Goal: Information Seeking & Learning: Learn about a topic

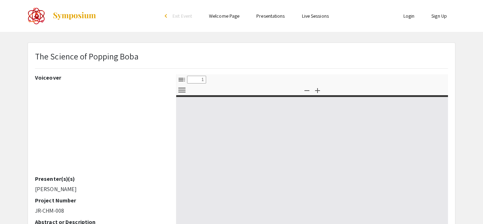
select select "custom"
type input "0"
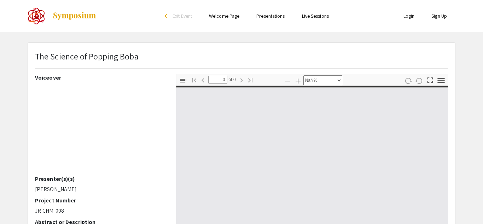
select select "auto"
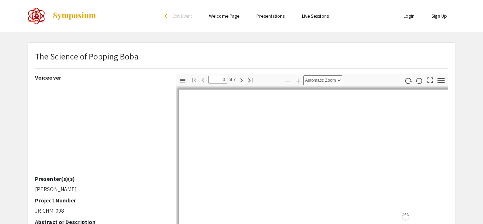
type input "1"
select select "auto"
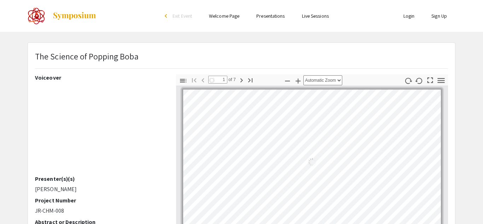
scroll to position [1, 0]
click at [237, 62] on div "The Science of Popping Boba" at bounding box center [242, 62] width 424 height 24
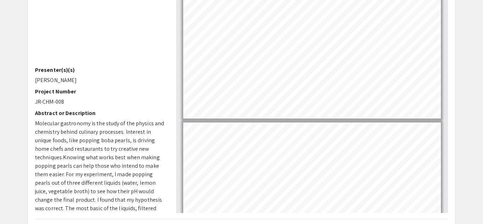
scroll to position [0, 0]
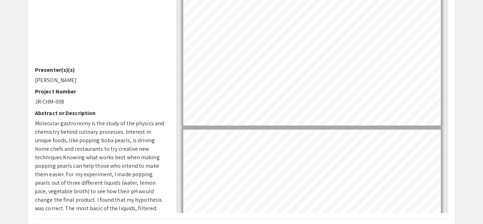
type input "1"
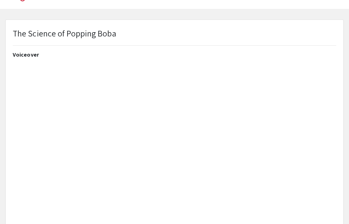
select select "custom"
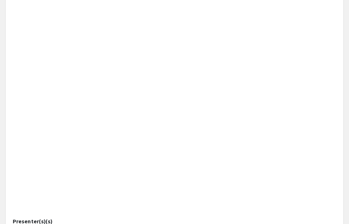
type input "0"
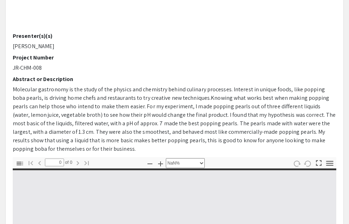
scroll to position [168, 0]
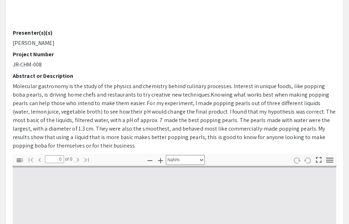
select select "auto"
type input "1"
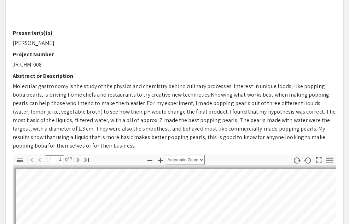
select select "auto"
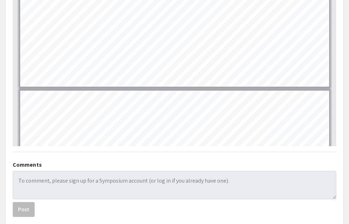
scroll to position [445, 0]
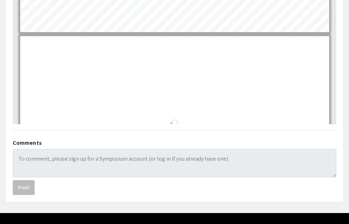
type input "7"
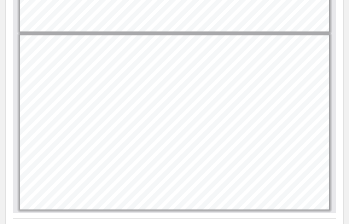
scroll to position [355, 0]
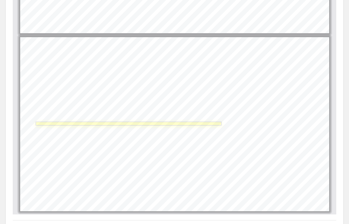
click at [148, 124] on link "Page 7" at bounding box center [129, 124] width 186 height 4
